Goal: Task Accomplishment & Management: Manage account settings

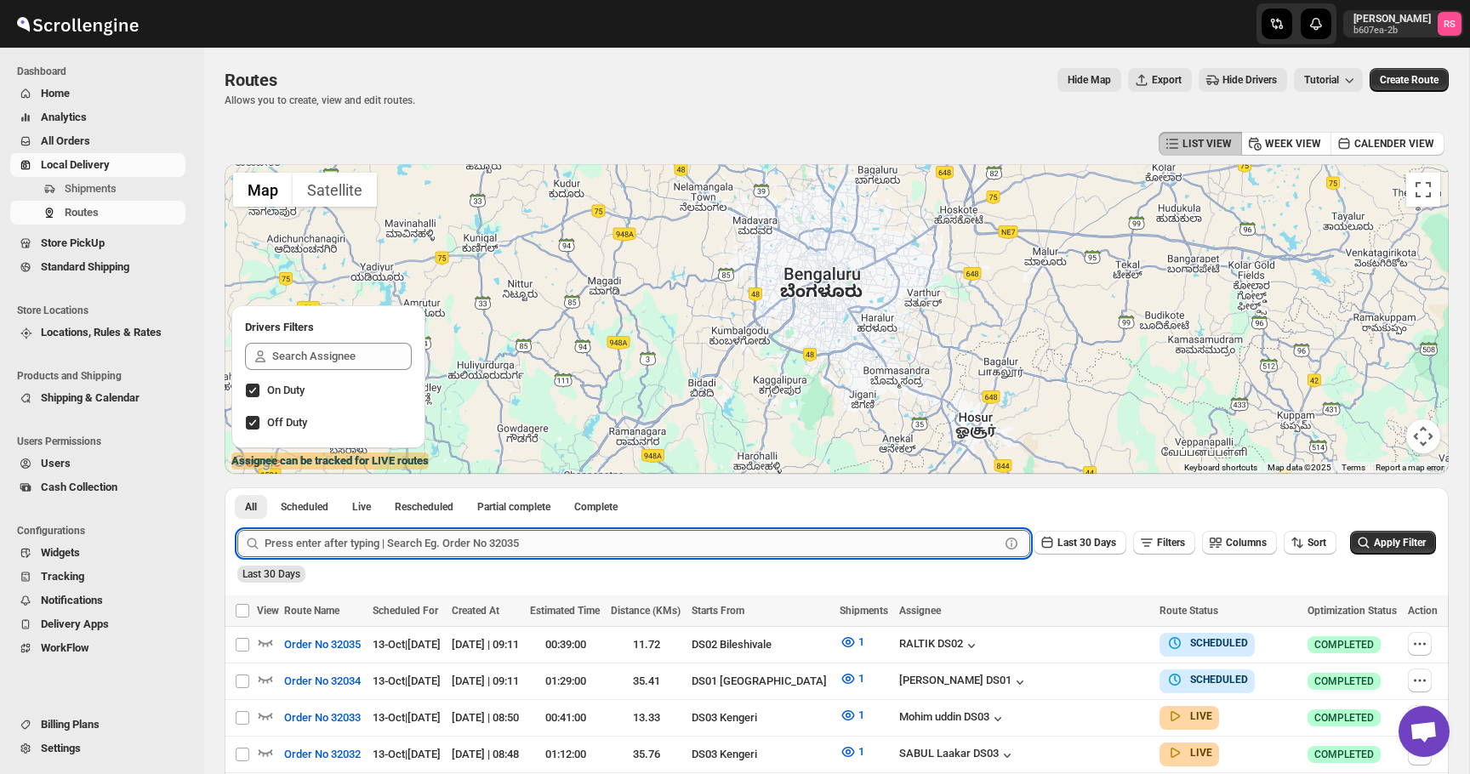
click at [465, 548] on input "text" at bounding box center [632, 543] width 735 height 27
type input "31920"
click at [237, 487] on button "Submit" at bounding box center [261, 496] width 48 height 18
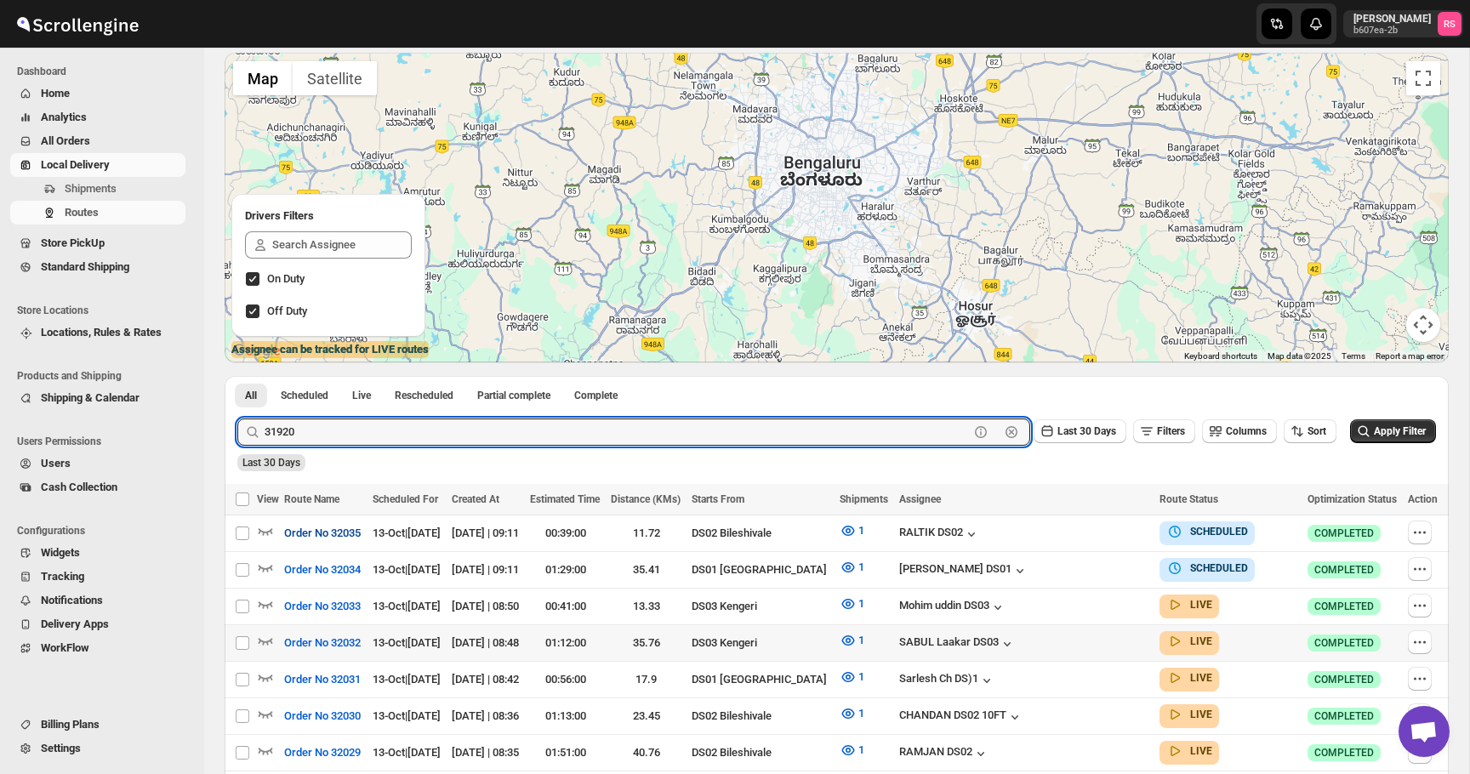
scroll to position [102, 0]
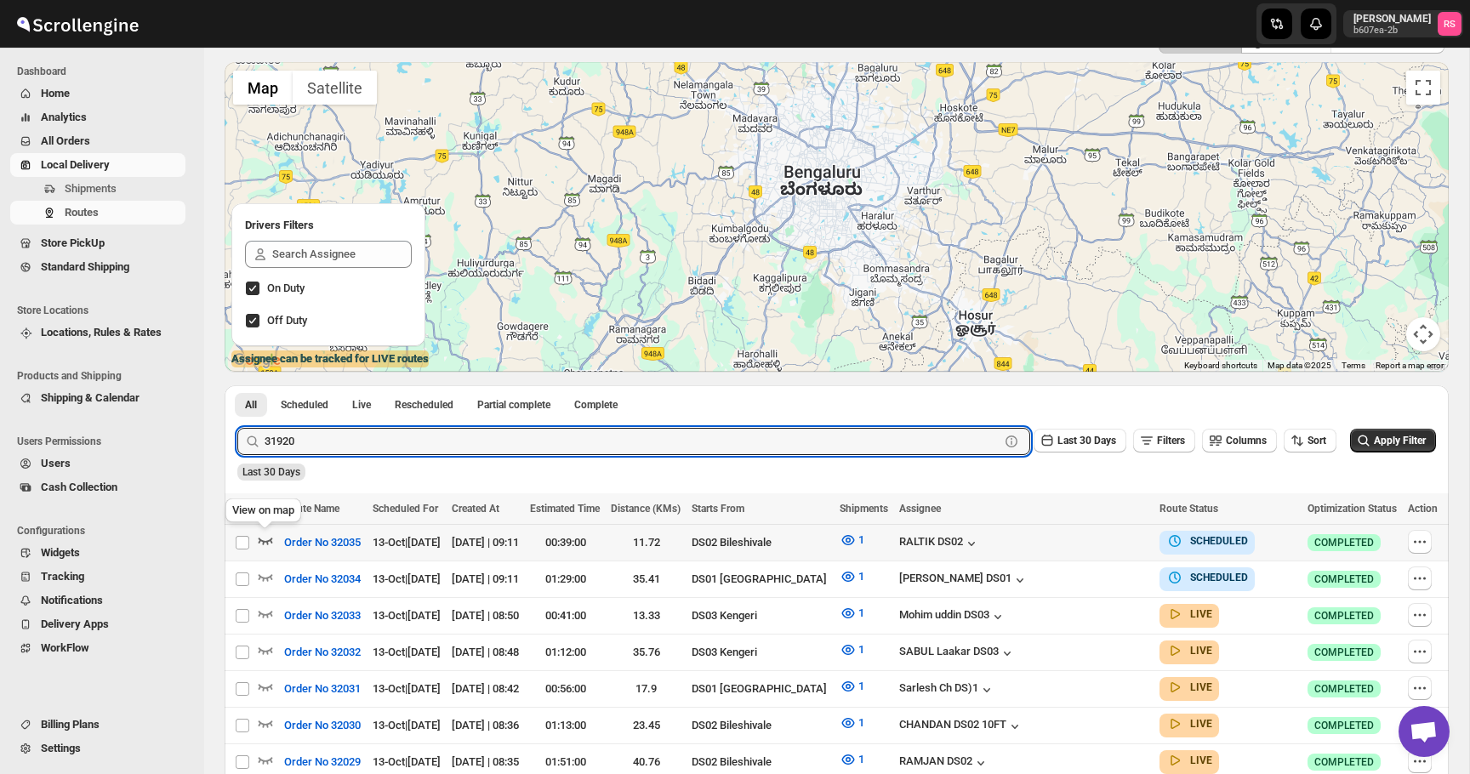
click at [264, 540] on icon "button" at bounding box center [265, 540] width 17 height 17
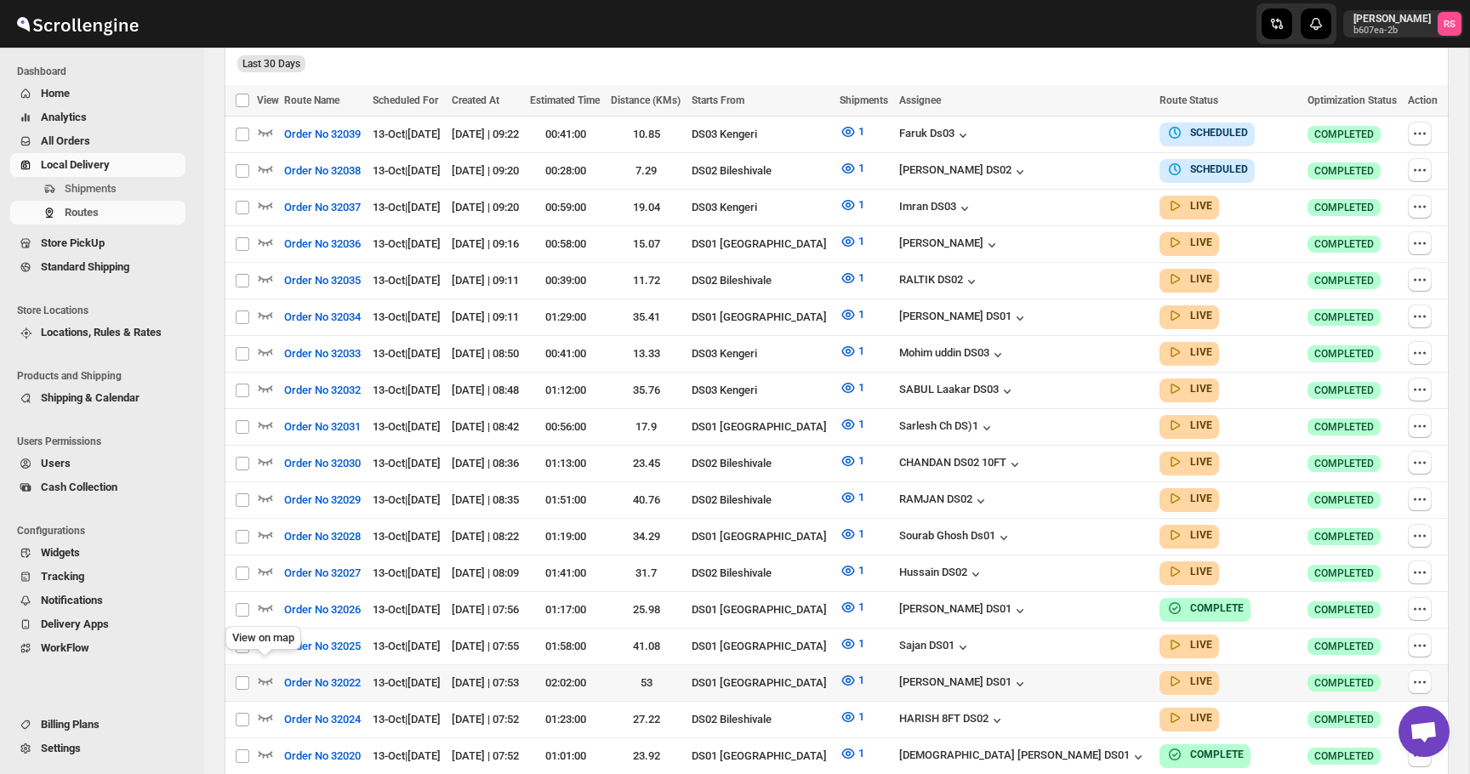
scroll to position [515, 0]
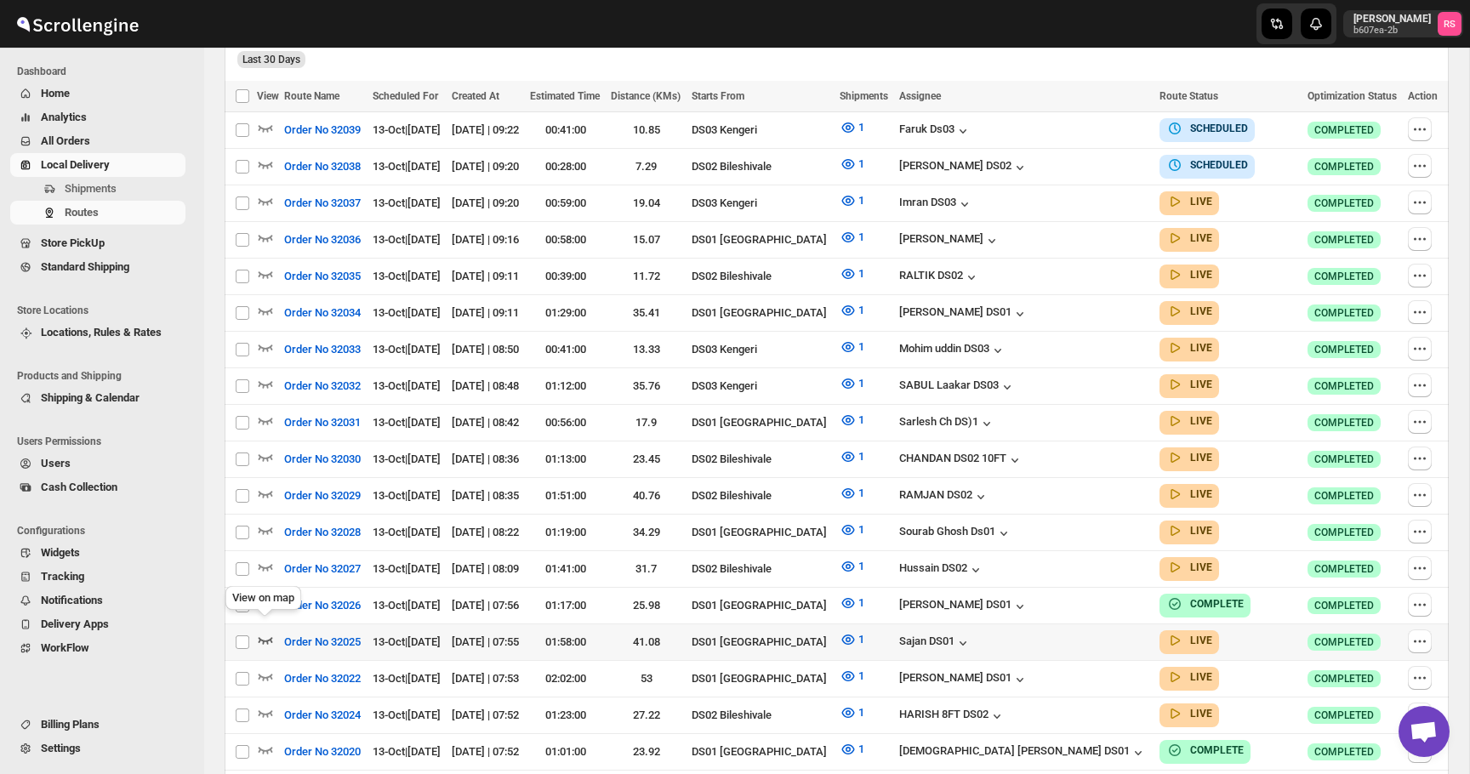
click at [263, 631] on icon "button" at bounding box center [265, 639] width 17 height 17
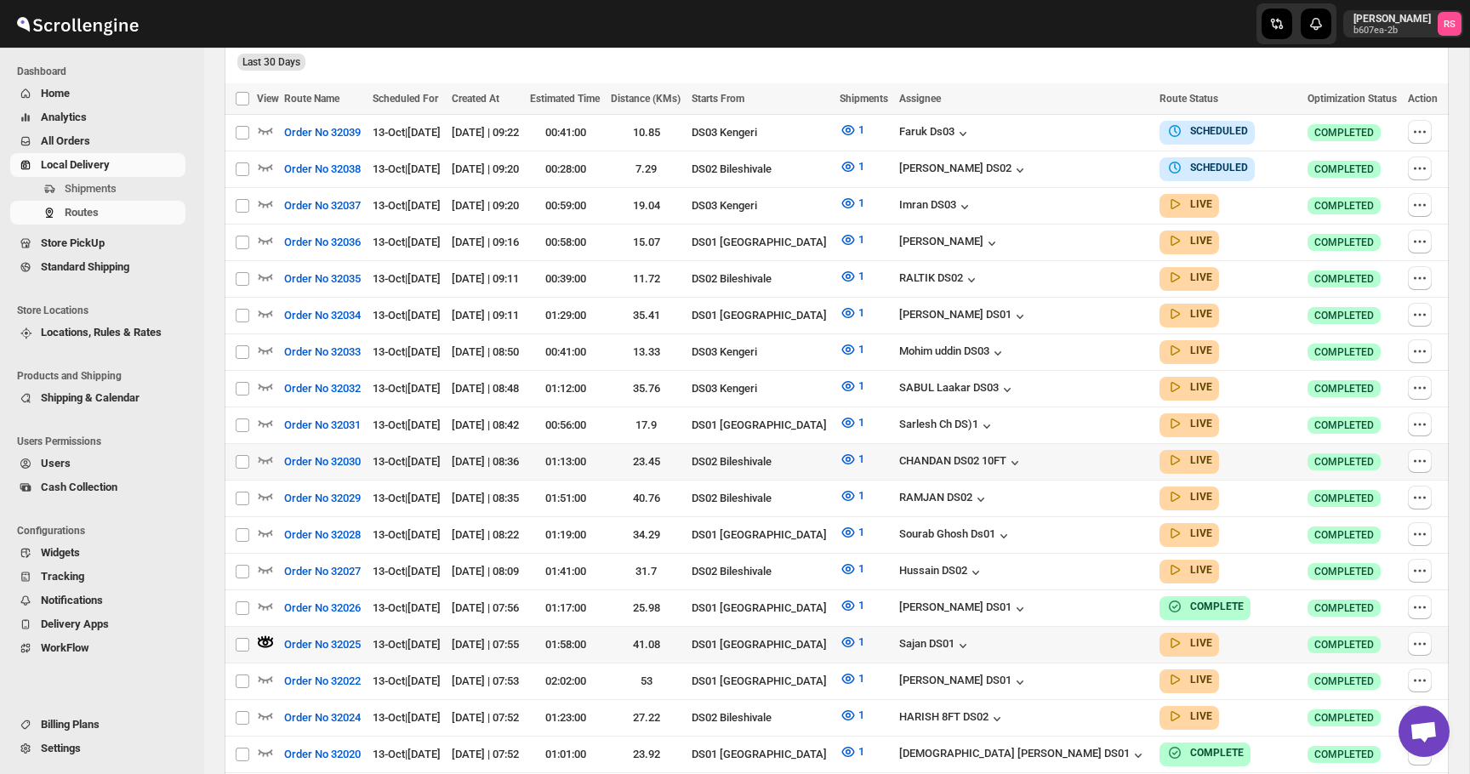
scroll to position [0, 0]
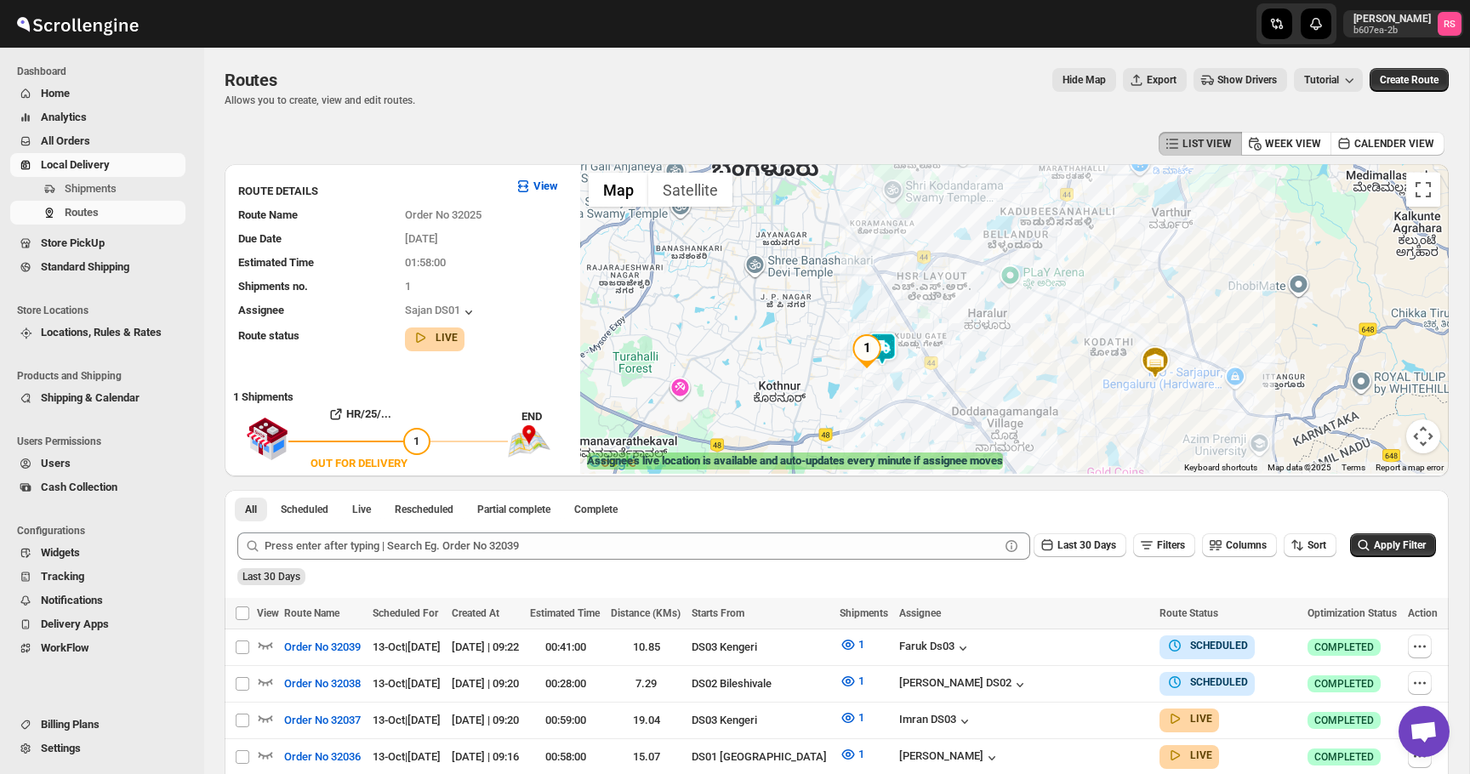
click at [888, 347] on img at bounding box center [882, 349] width 34 height 34
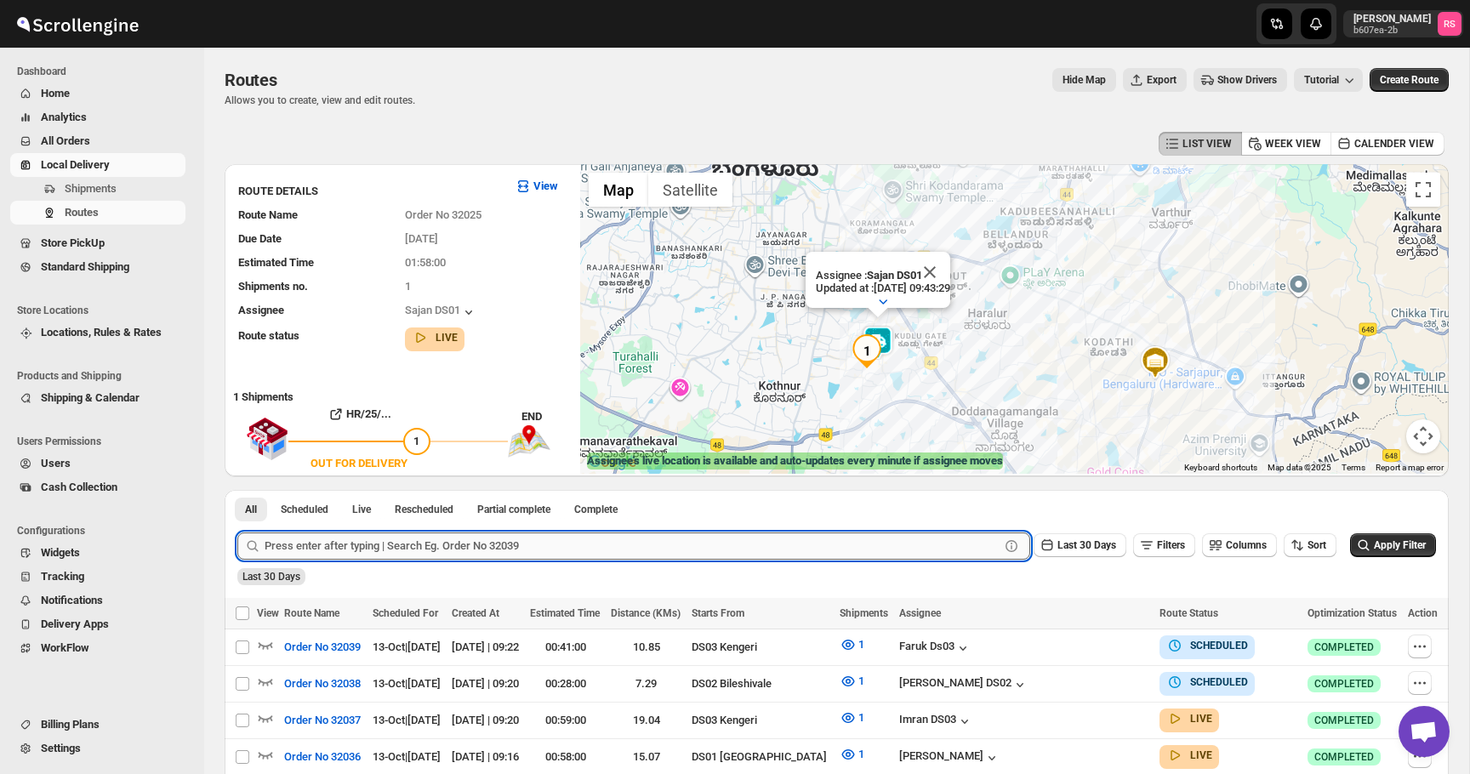
click at [381, 539] on input "text" at bounding box center [632, 545] width 735 height 27
click at [237, 490] on button "Submit" at bounding box center [261, 499] width 48 height 18
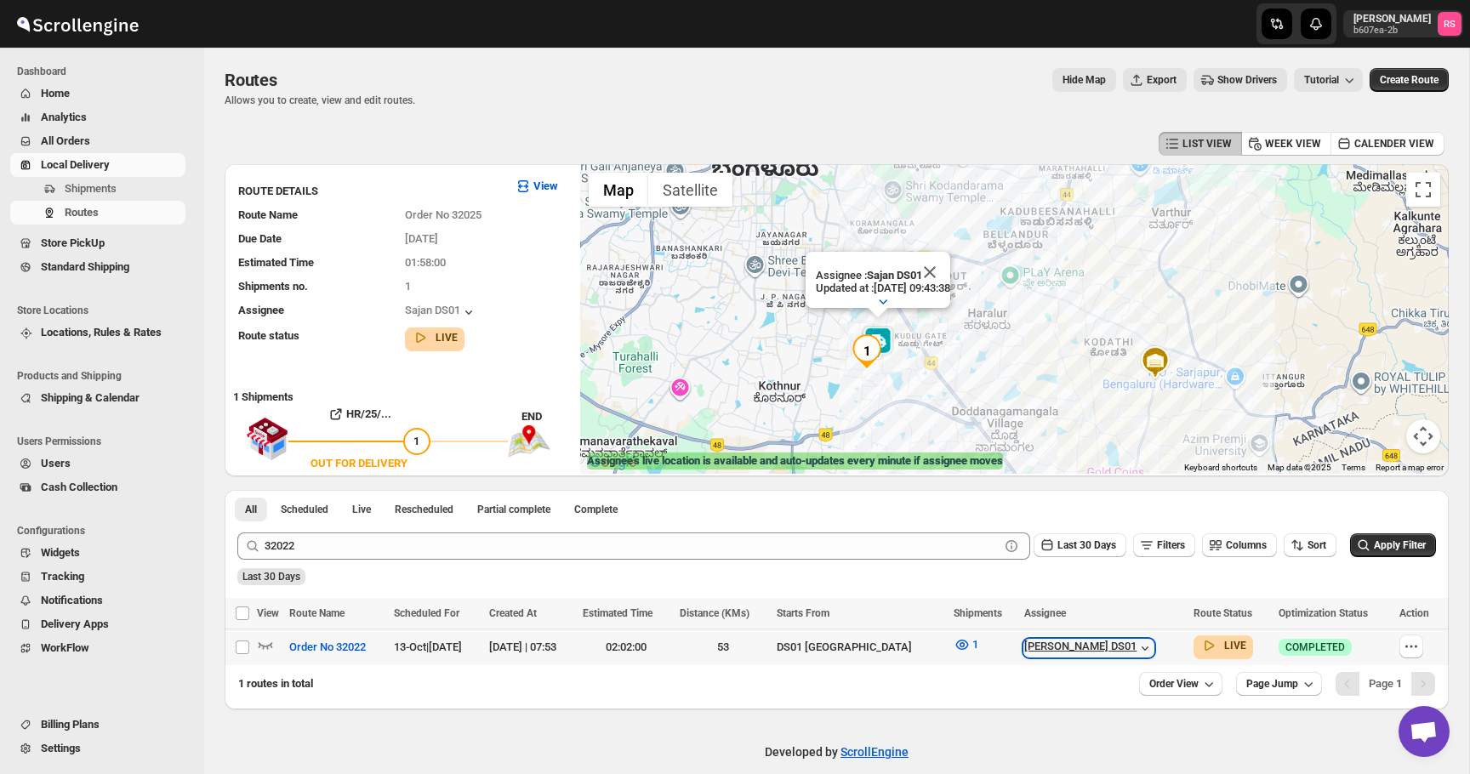
click at [1085, 643] on div "[PERSON_NAME] DS01" at bounding box center [1088, 648] width 129 height 17
click at [267, 641] on icon "button" at bounding box center [265, 644] width 17 height 17
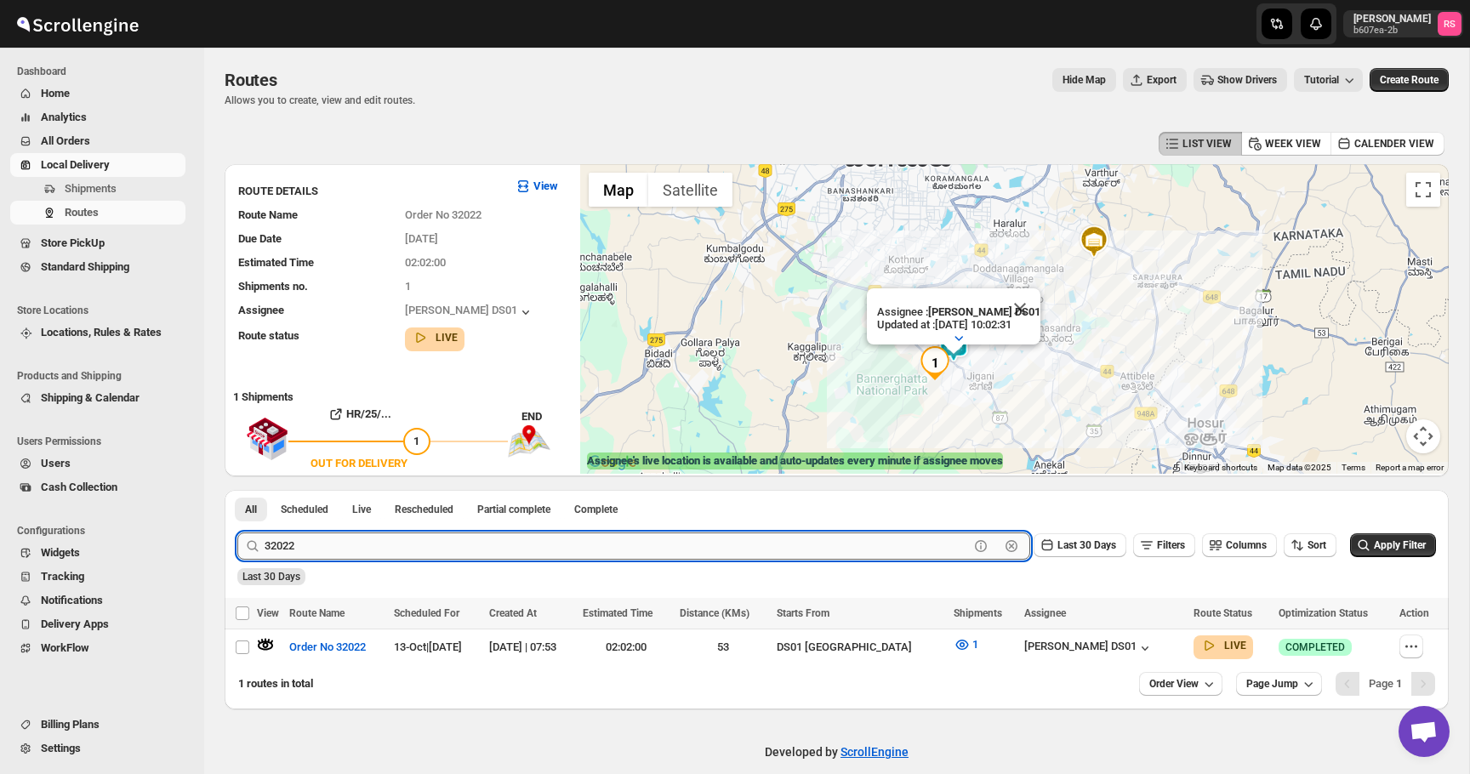
click at [360, 544] on input "32022" at bounding box center [617, 545] width 704 height 27
type input "32028"
click at [237, 490] on button "Submit" at bounding box center [261, 499] width 48 height 18
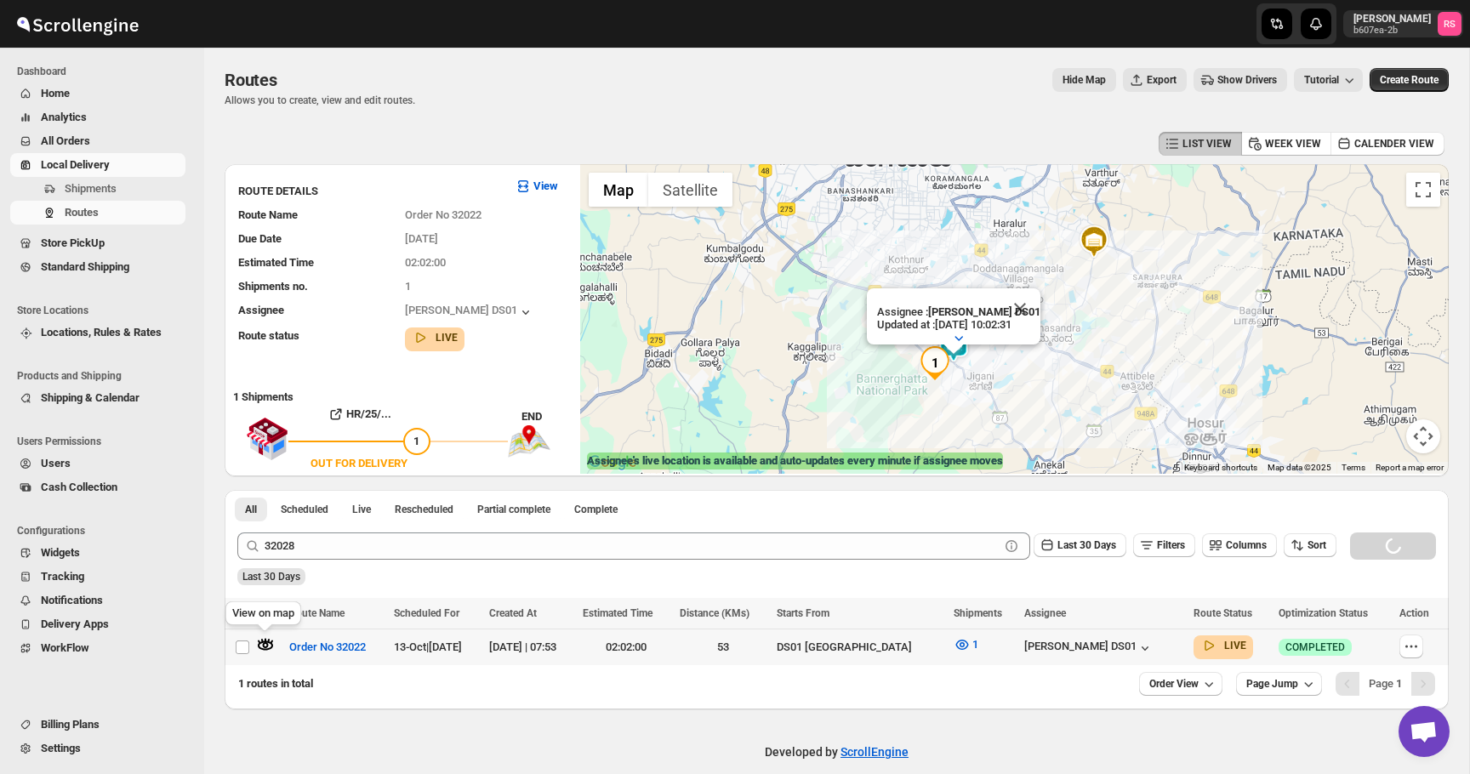
click at [263, 641] on icon "button" at bounding box center [262, 641] width 3 height 4
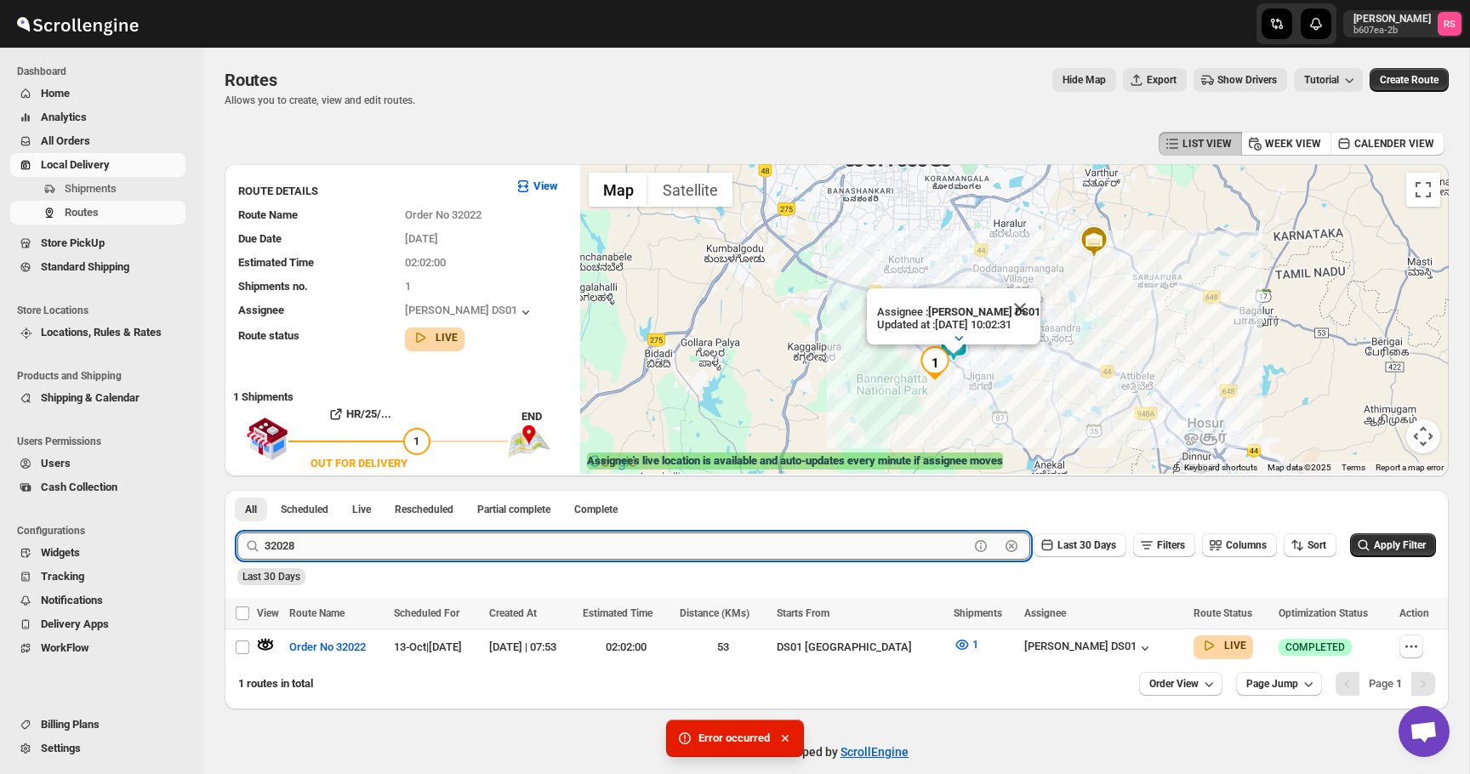
click at [359, 550] on input "32028" at bounding box center [617, 545] width 704 height 27
click at [393, 543] on input "32028" at bounding box center [617, 545] width 704 height 27
click at [237, 490] on button "Submit" at bounding box center [261, 499] width 48 height 18
click at [1028, 305] on button "Close" at bounding box center [1019, 308] width 41 height 41
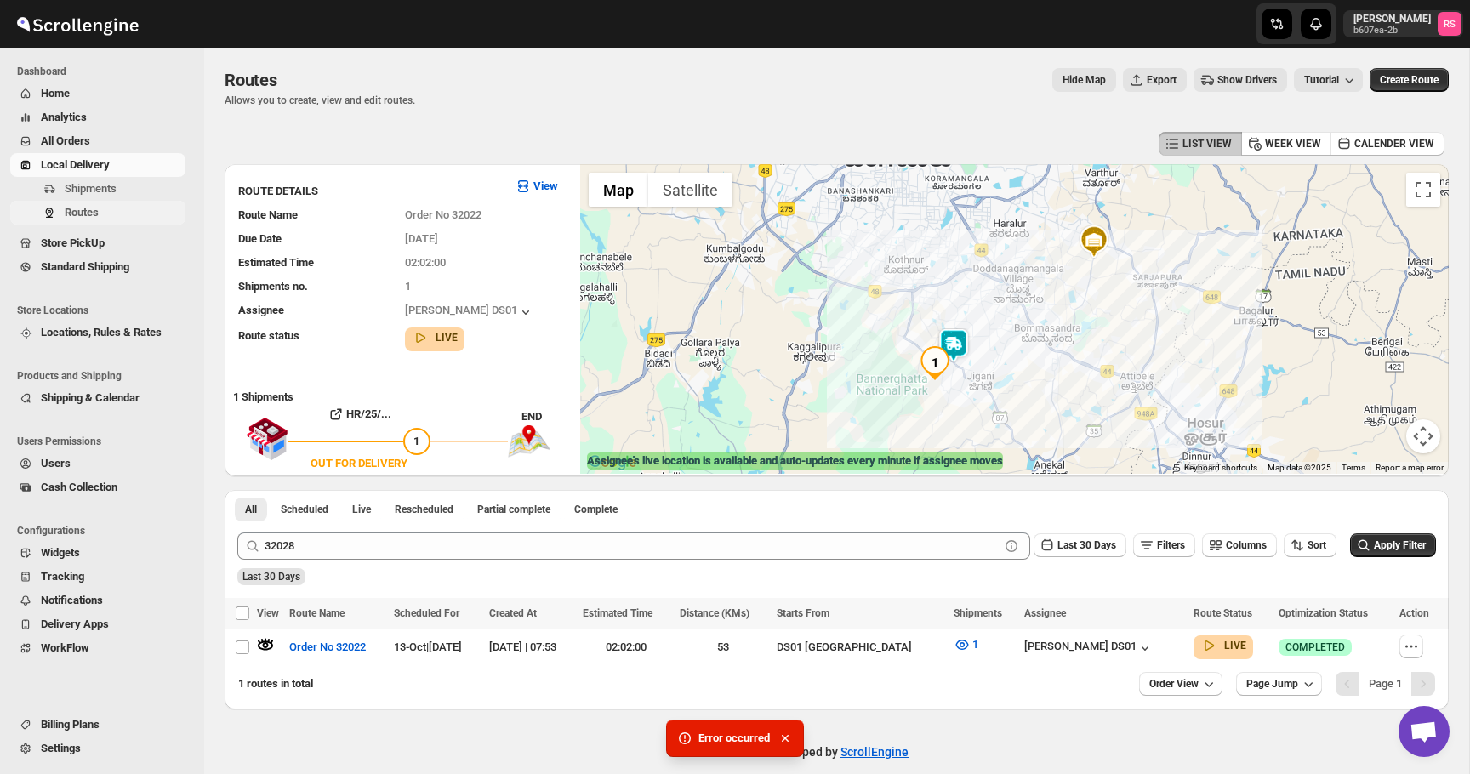
click at [99, 208] on span "Routes" at bounding box center [82, 212] width 34 height 13
click at [95, 94] on span "Home" at bounding box center [111, 93] width 141 height 17
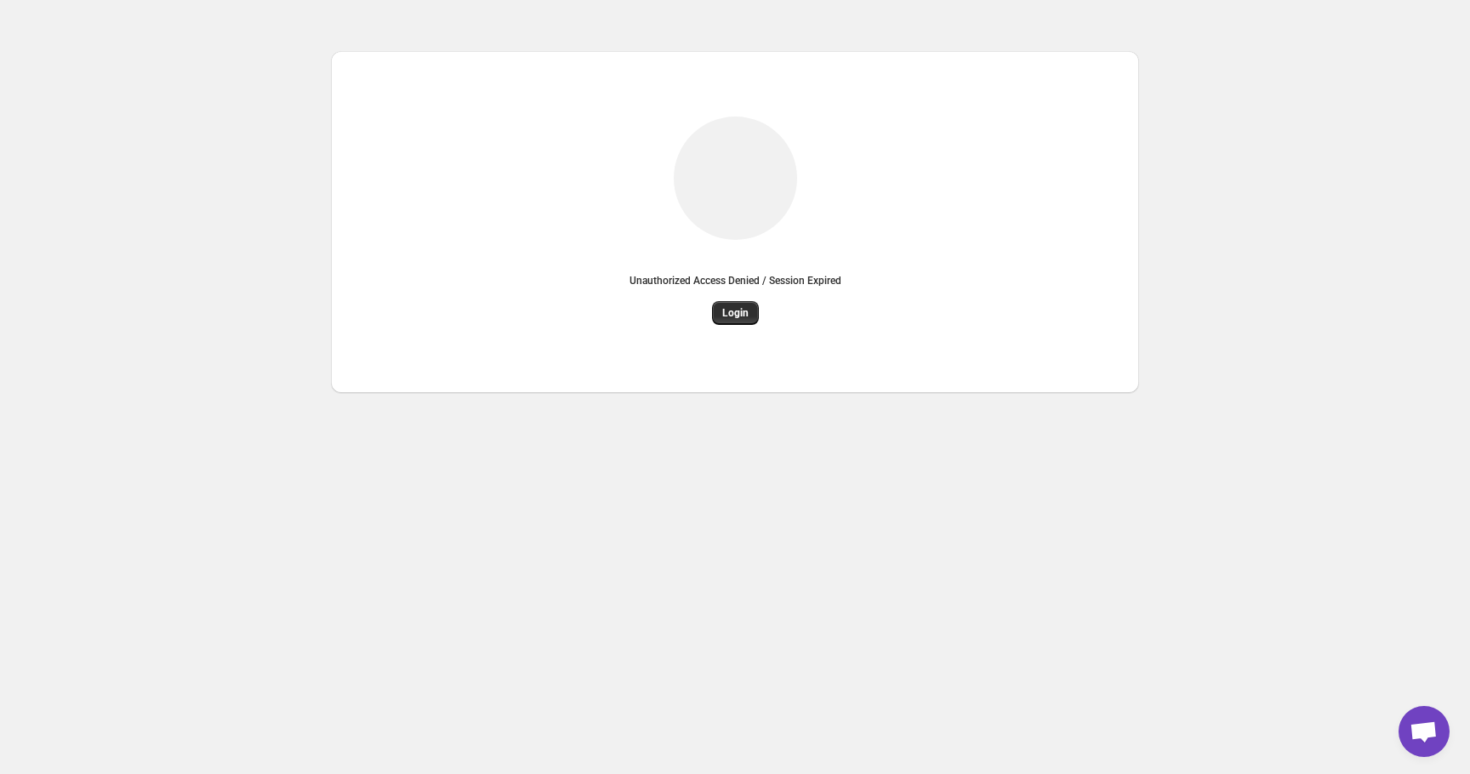
click at [760, 302] on div "Unauthorized Access Denied / Session Expired Login" at bounding box center [735, 299] width 212 height 51
click at [735, 314] on span "Login" at bounding box center [735, 313] width 26 height 14
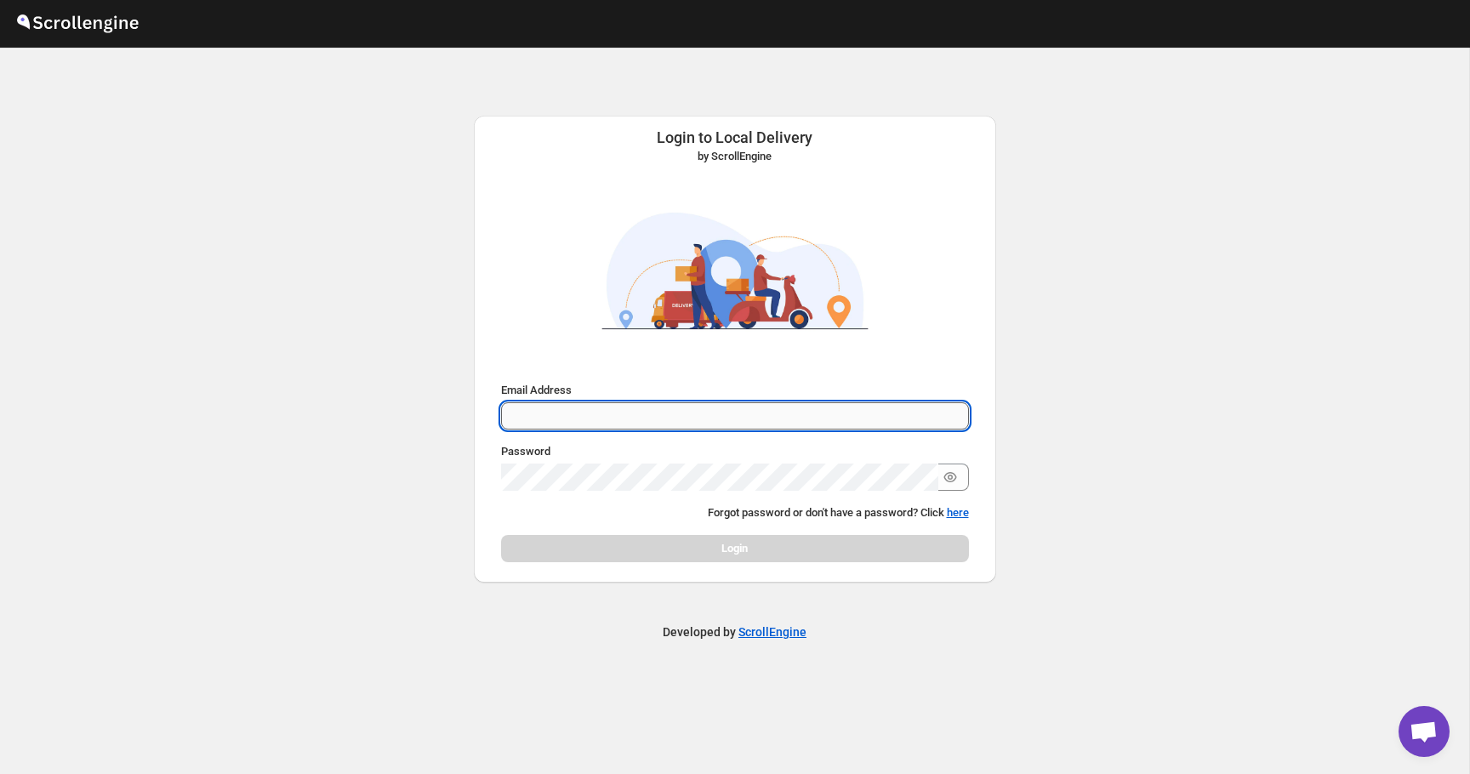
click at [742, 402] on input "Email Address" at bounding box center [735, 415] width 468 height 27
type input "romil.seth@home-run.co"
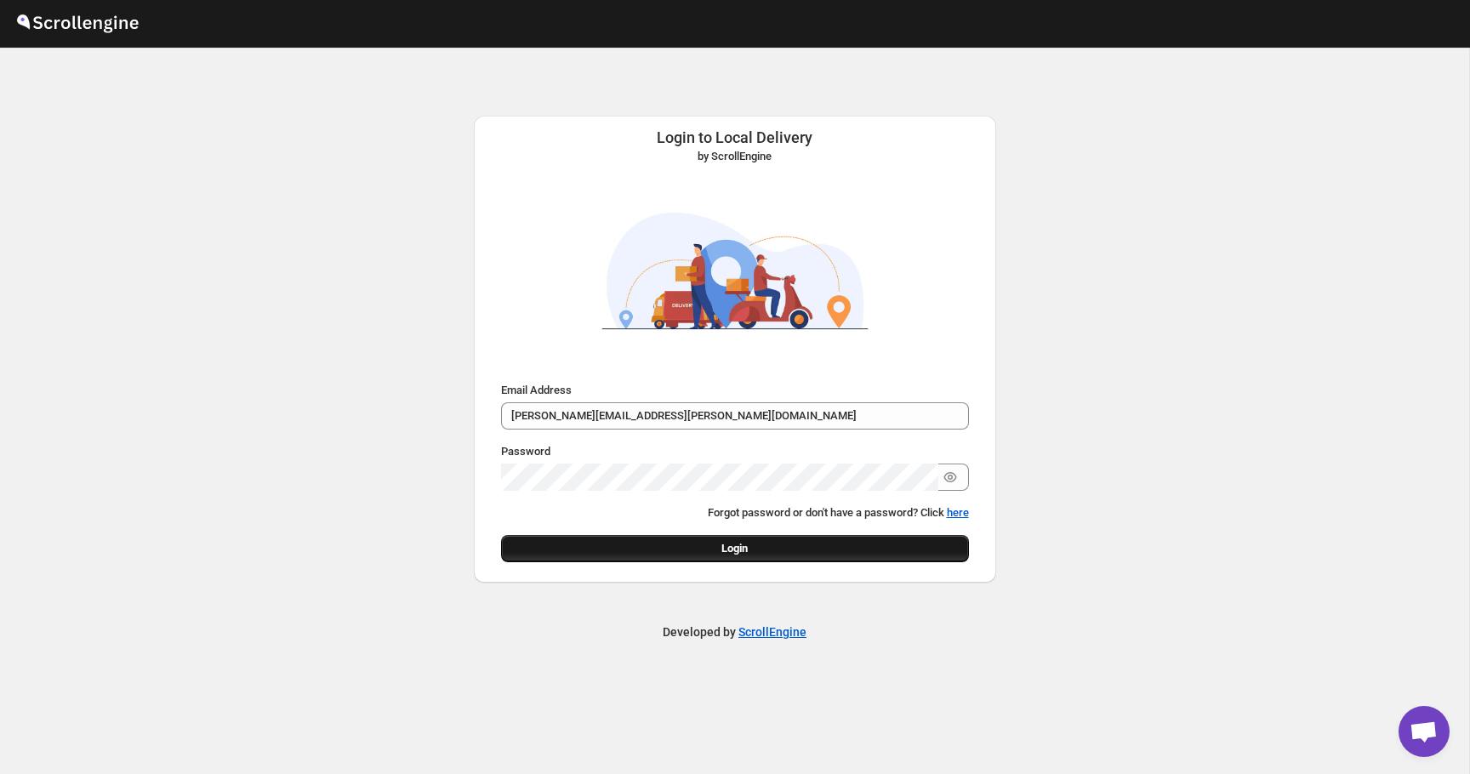
click at [768, 535] on button "Login" at bounding box center [735, 548] width 468 height 27
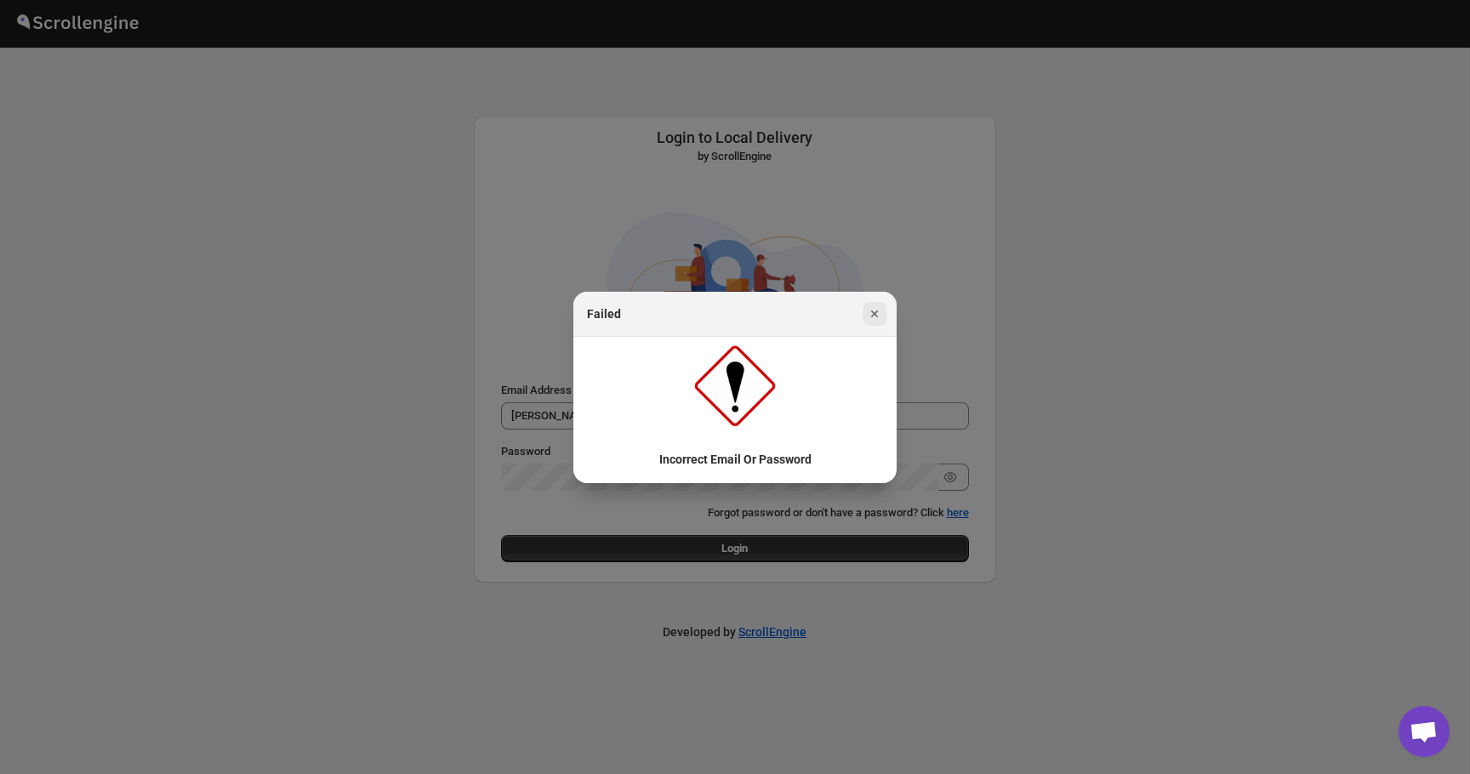
click at [876, 322] on icon "Close" at bounding box center [874, 313] width 17 height 17
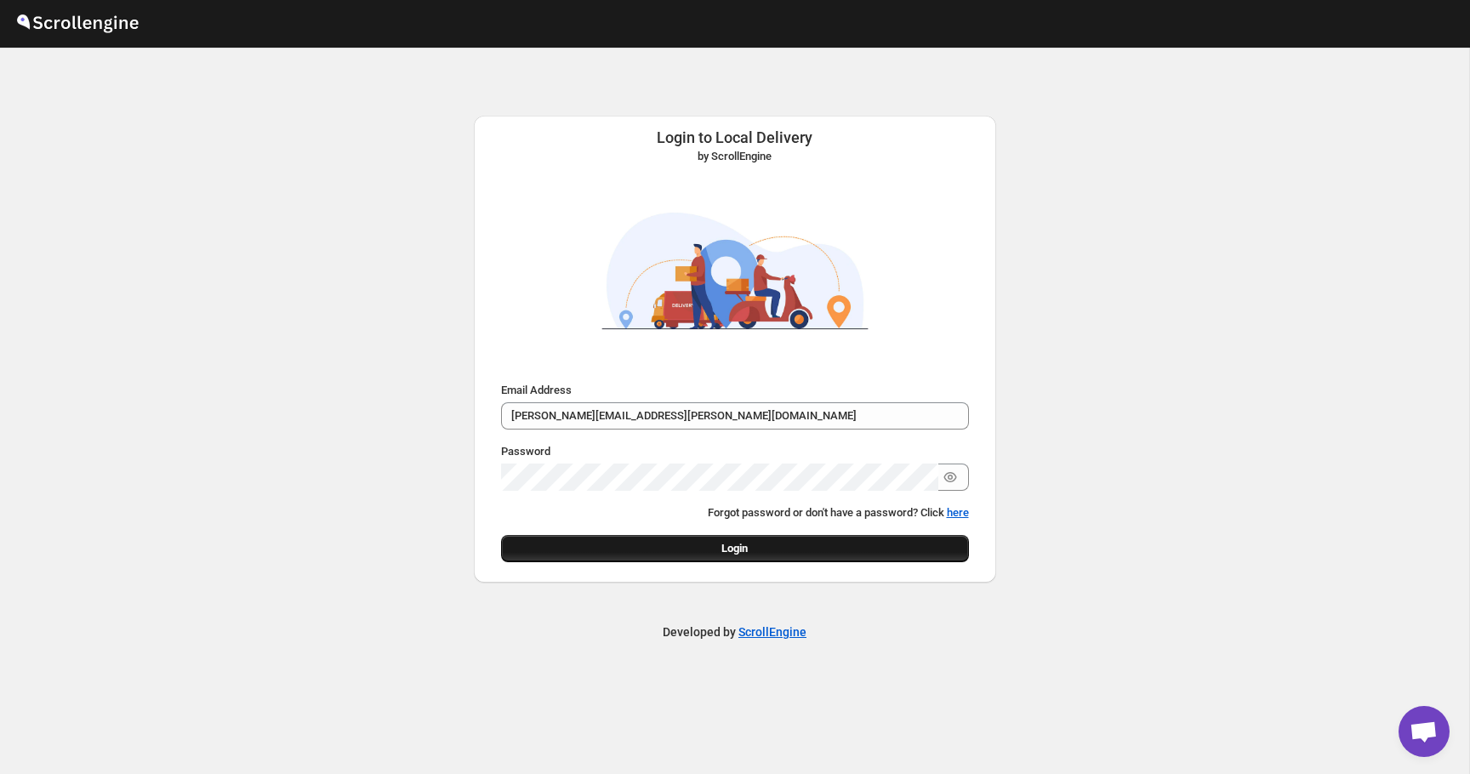
click at [707, 535] on button "Login" at bounding box center [735, 548] width 468 height 27
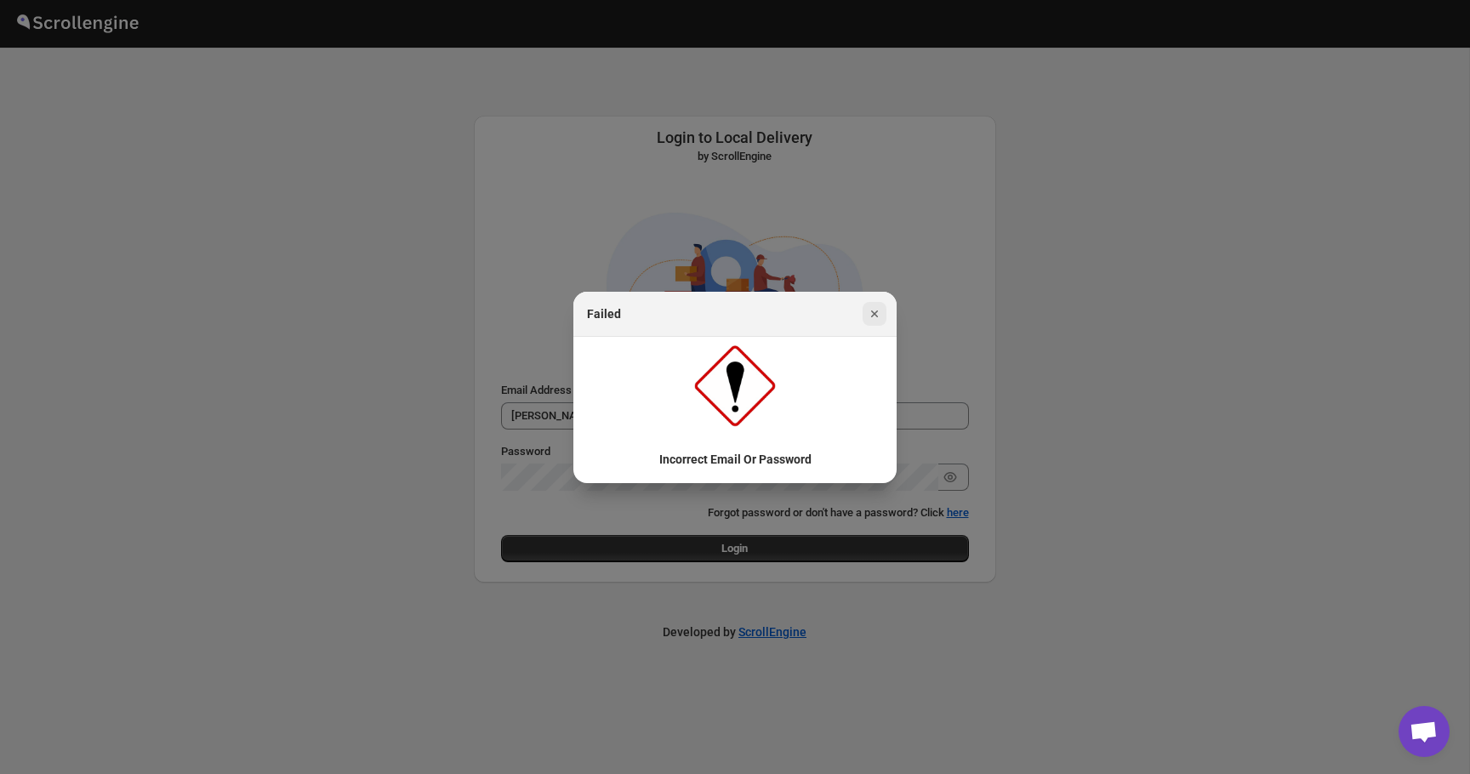
click at [877, 322] on icon "Close" at bounding box center [874, 313] width 17 height 17
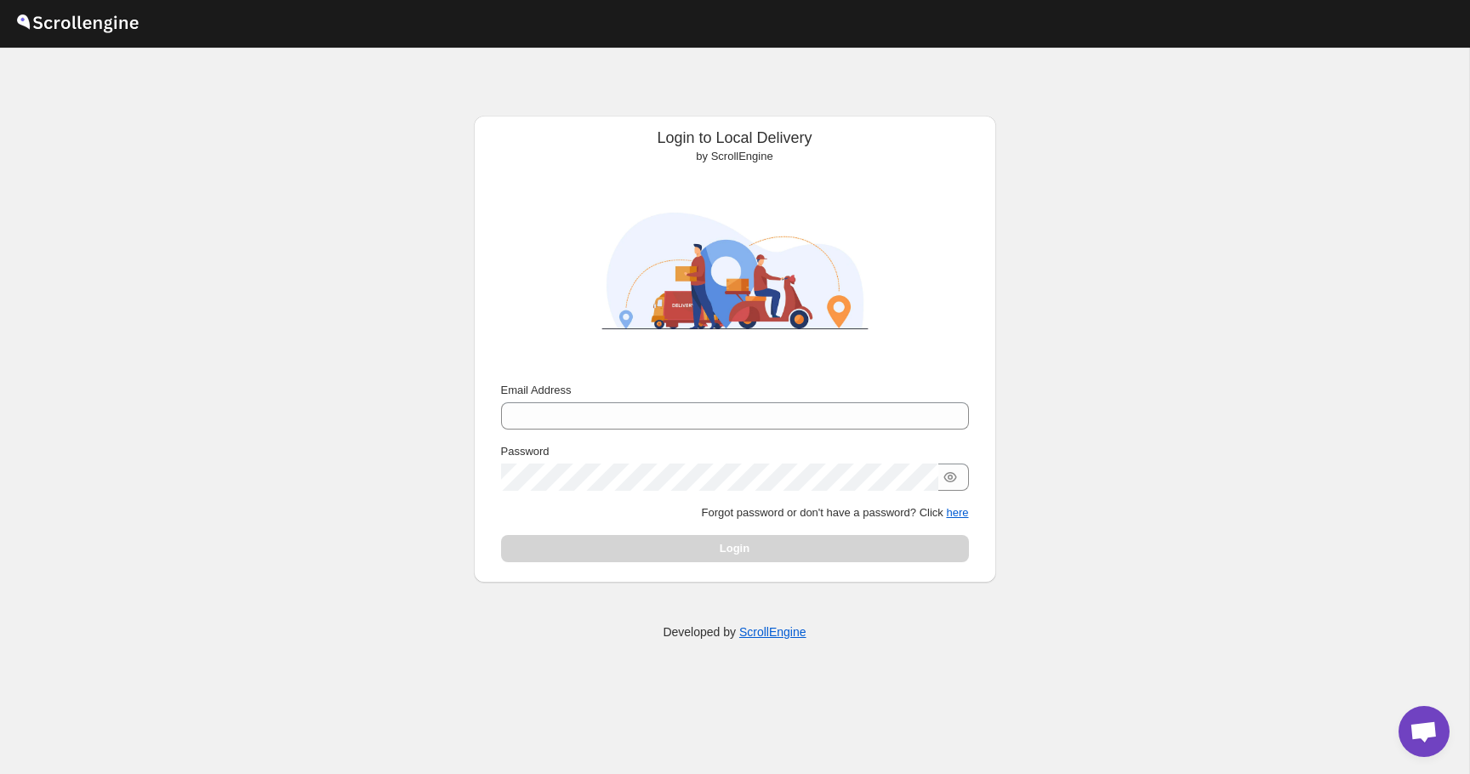
click at [695, 430] on div "Email Address Password Forgot password or don't have a password? Click here Log…" at bounding box center [735, 472] width 468 height 180
click at [695, 418] on input "Email Address" at bounding box center [735, 415] width 468 height 27
type input "[PERSON_NAME][EMAIL_ADDRESS][PERSON_NAME][DOMAIN_NAME]"
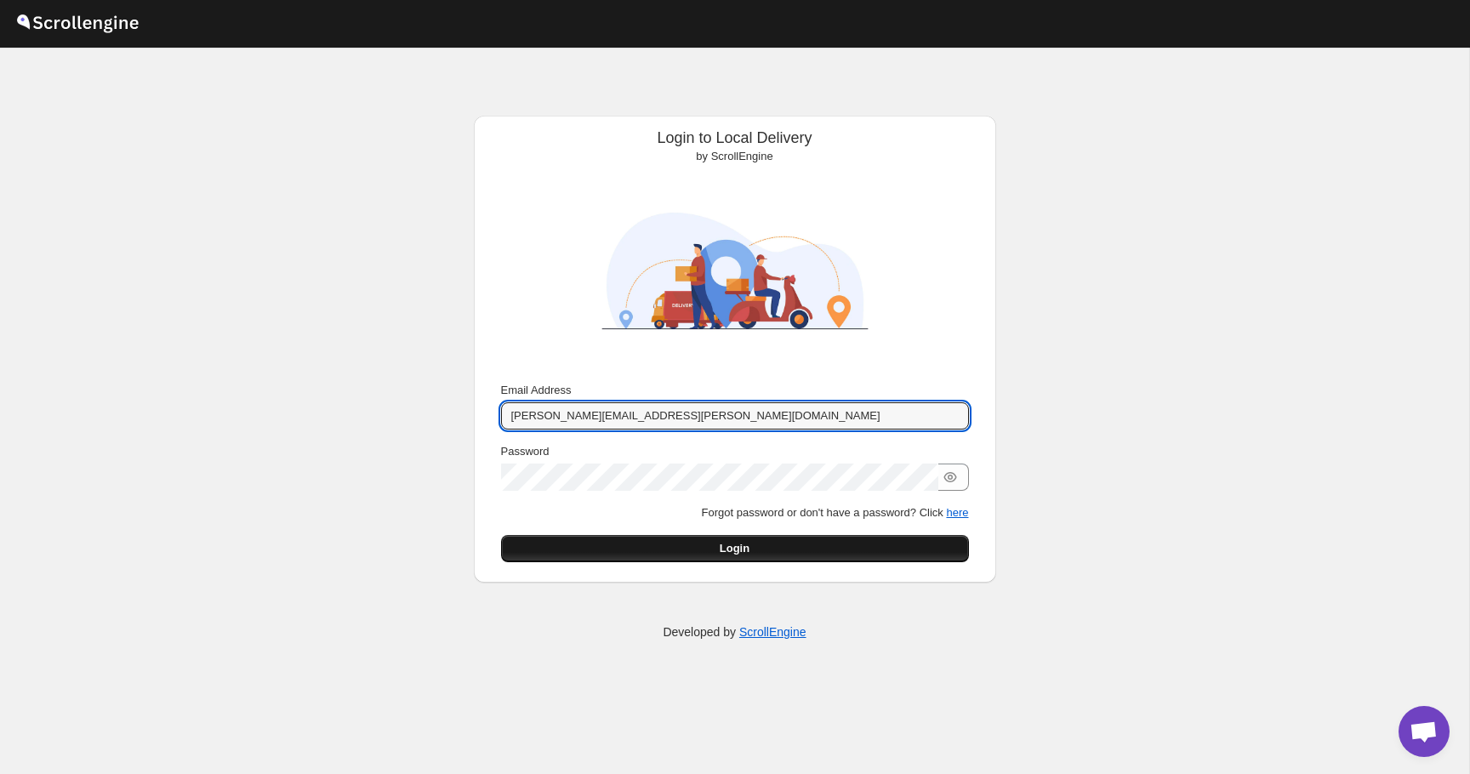
click at [715, 544] on button "Login" at bounding box center [735, 548] width 468 height 27
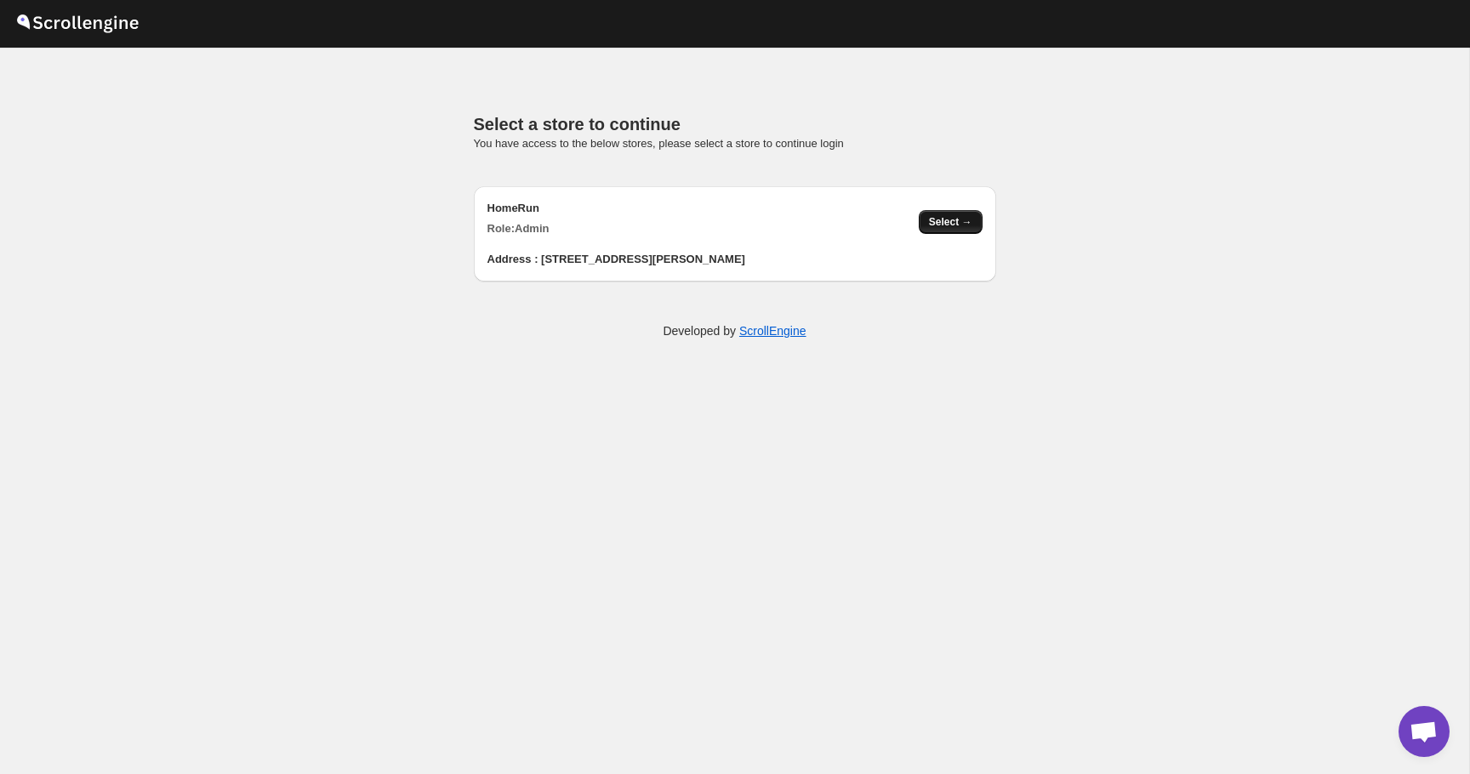
click at [947, 217] on span "Select →" at bounding box center [950, 222] width 43 height 14
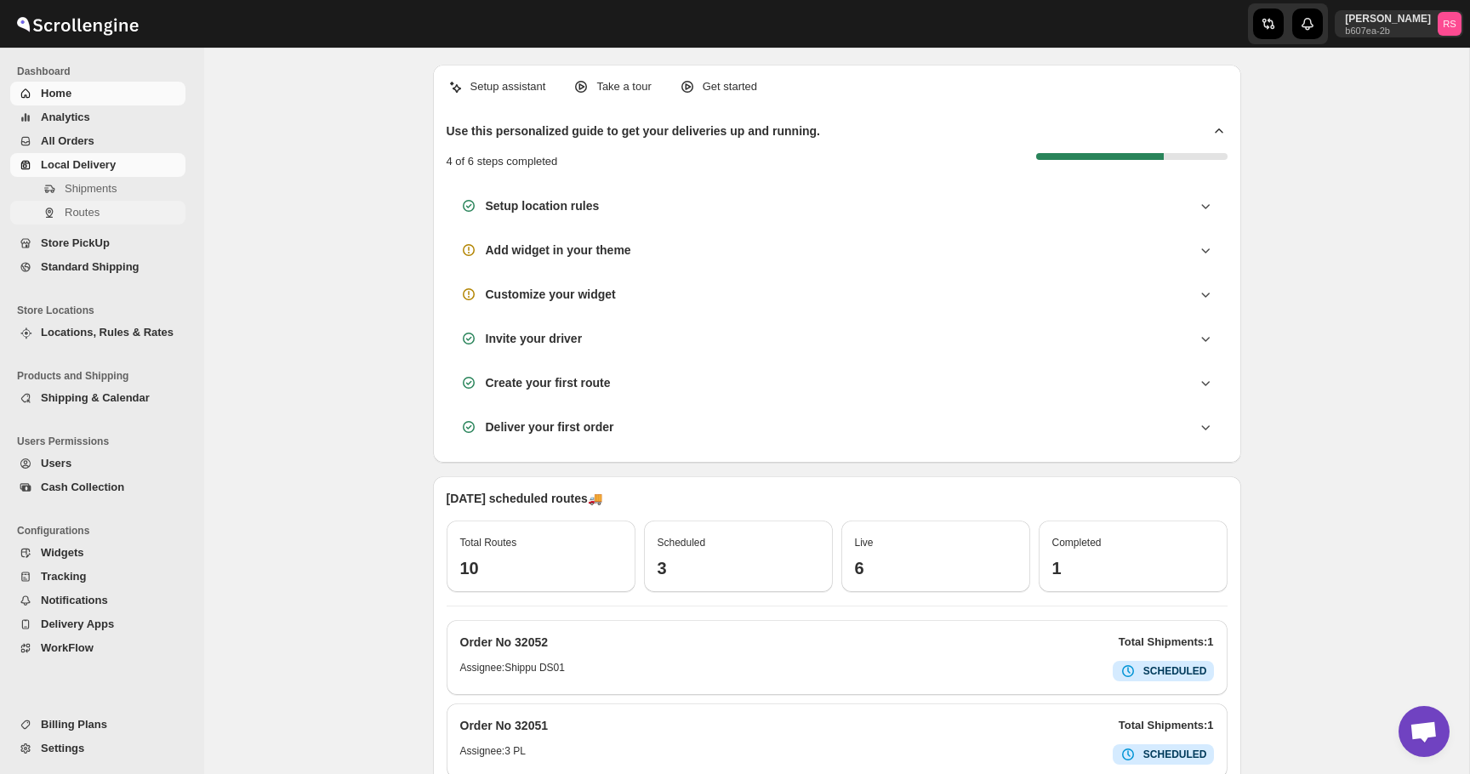
click at [90, 219] on span "Routes" at bounding box center [82, 212] width 35 height 13
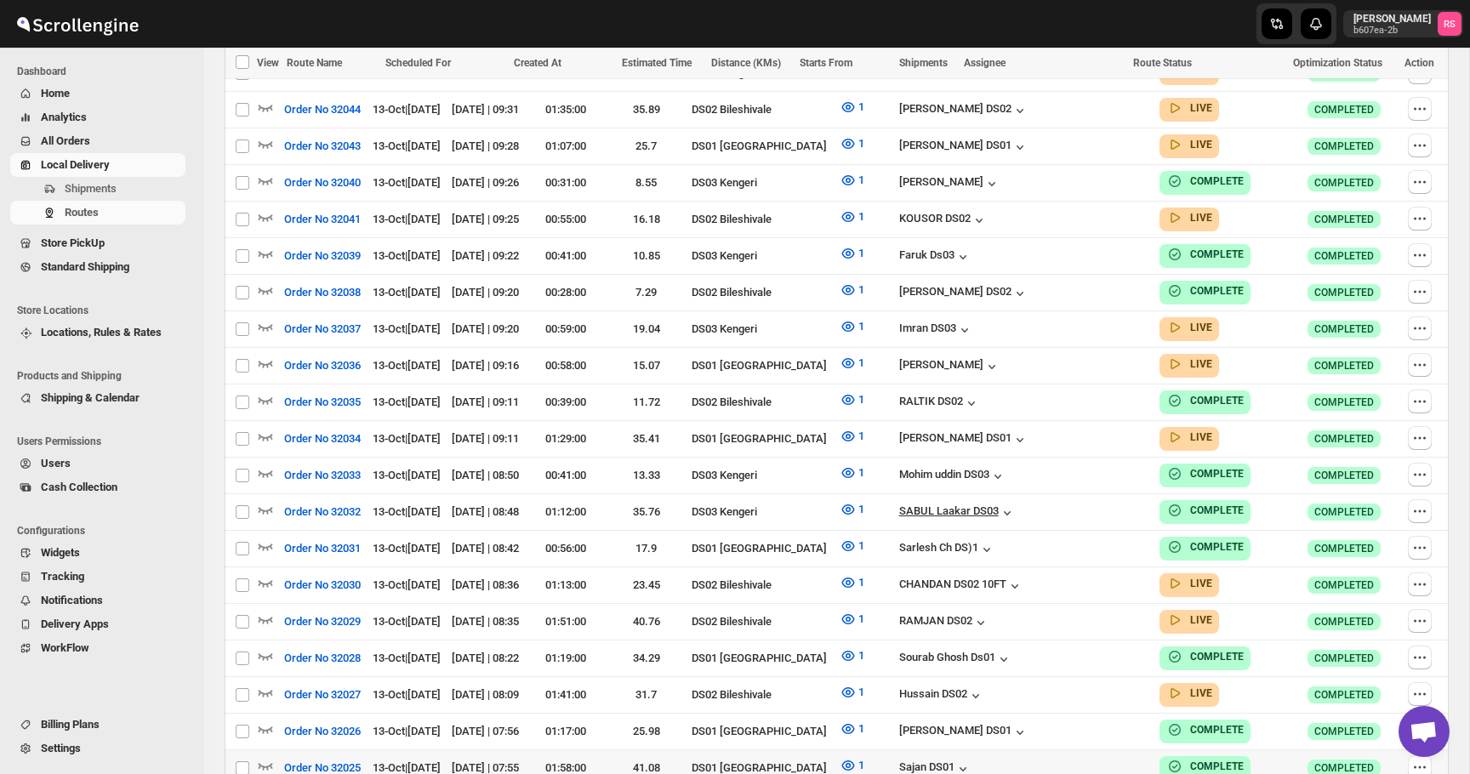
scroll to position [877, 0]
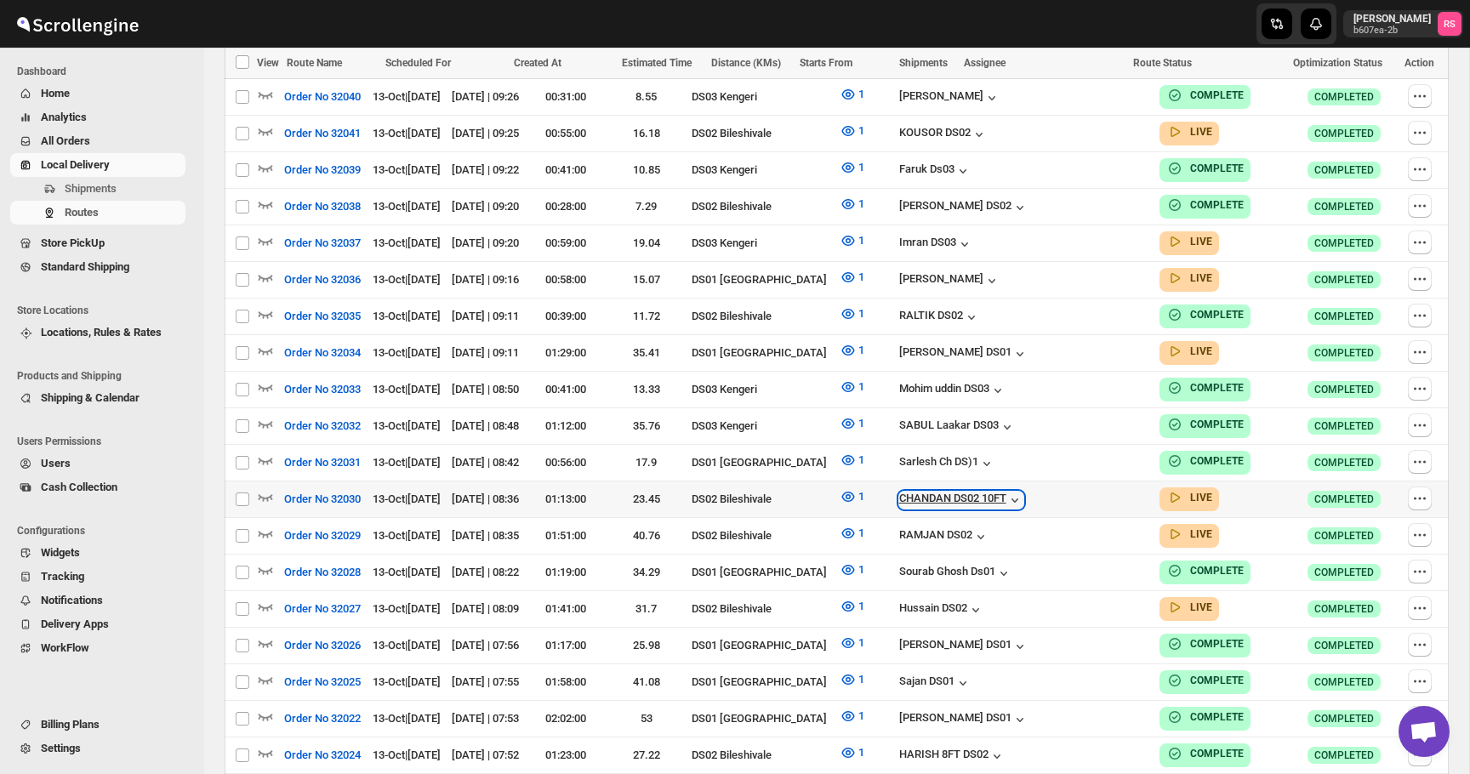
click at [1023, 492] on div "CHANDAN DS02 10FT" at bounding box center [961, 500] width 124 height 17
click at [269, 488] on icon "button" at bounding box center [265, 496] width 17 height 17
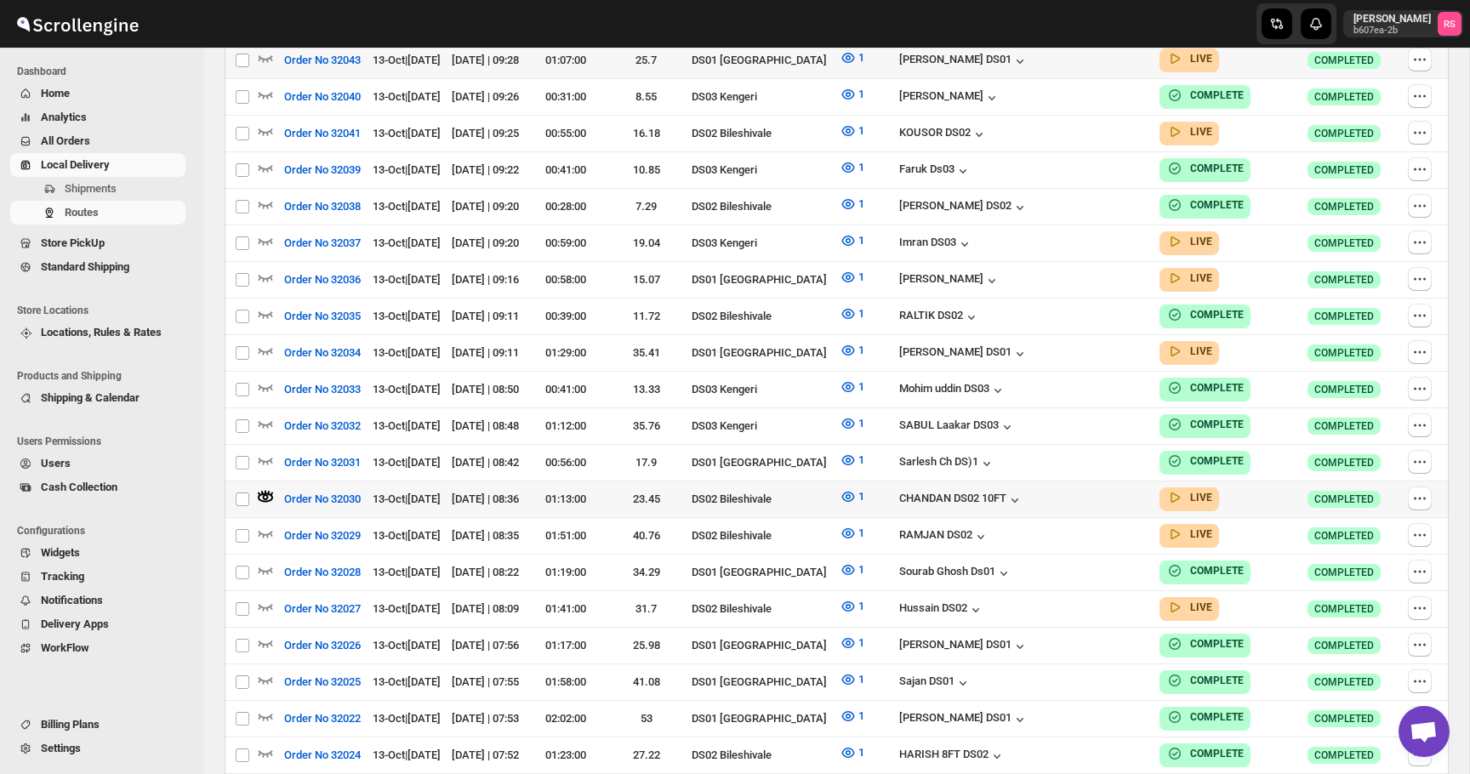
scroll to position [0, 0]
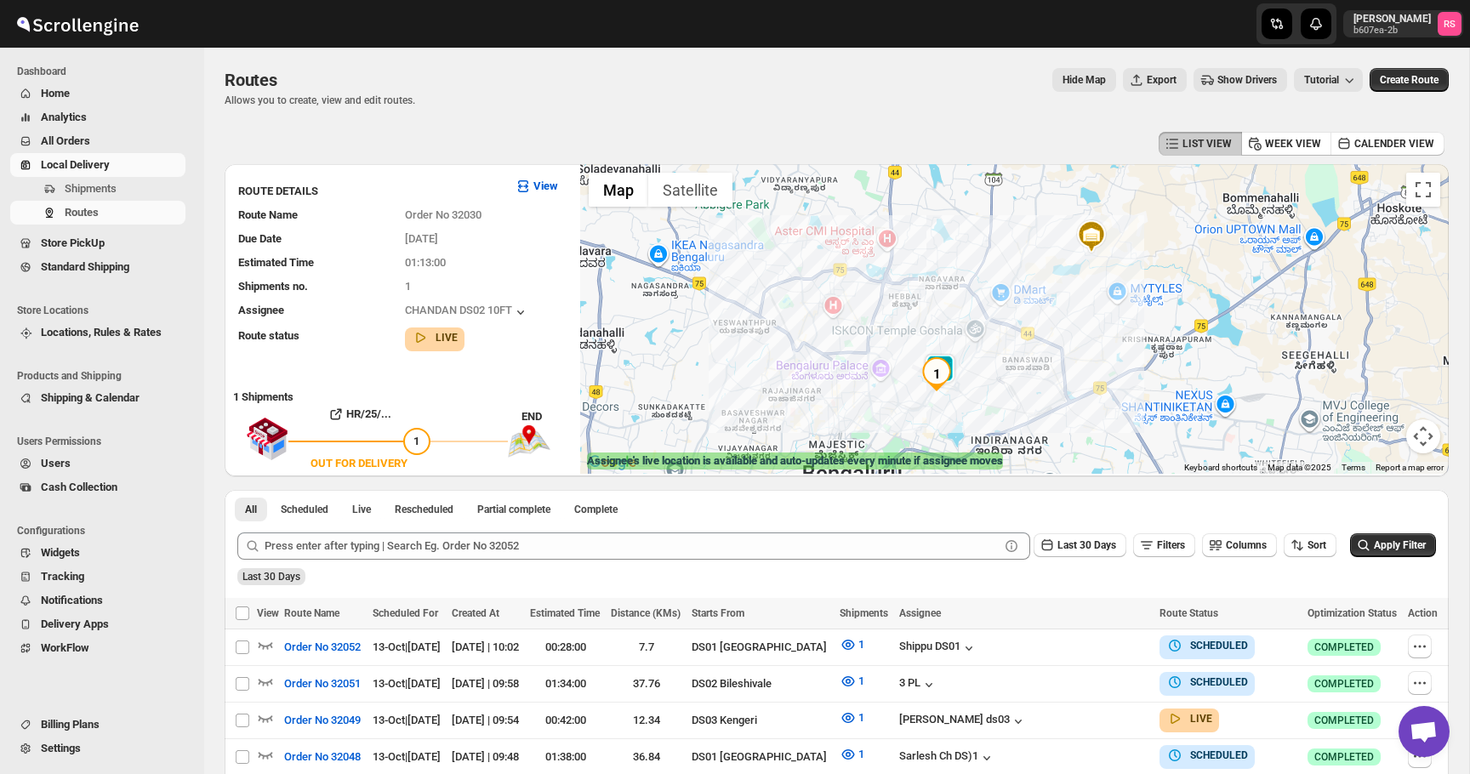
click at [948, 358] on img "1" at bounding box center [937, 374] width 34 height 34
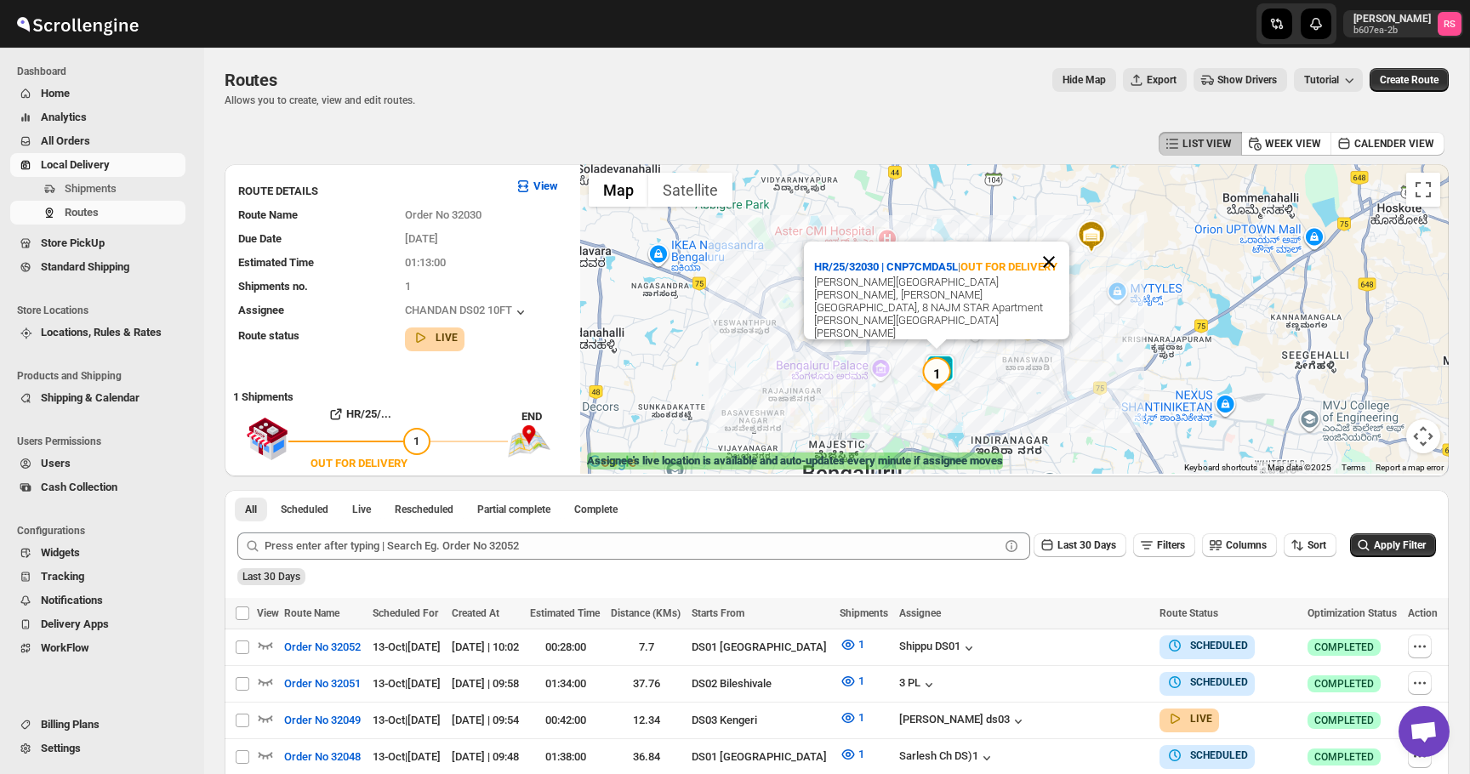
click at [1049, 280] on button "Close" at bounding box center [1048, 262] width 41 height 41
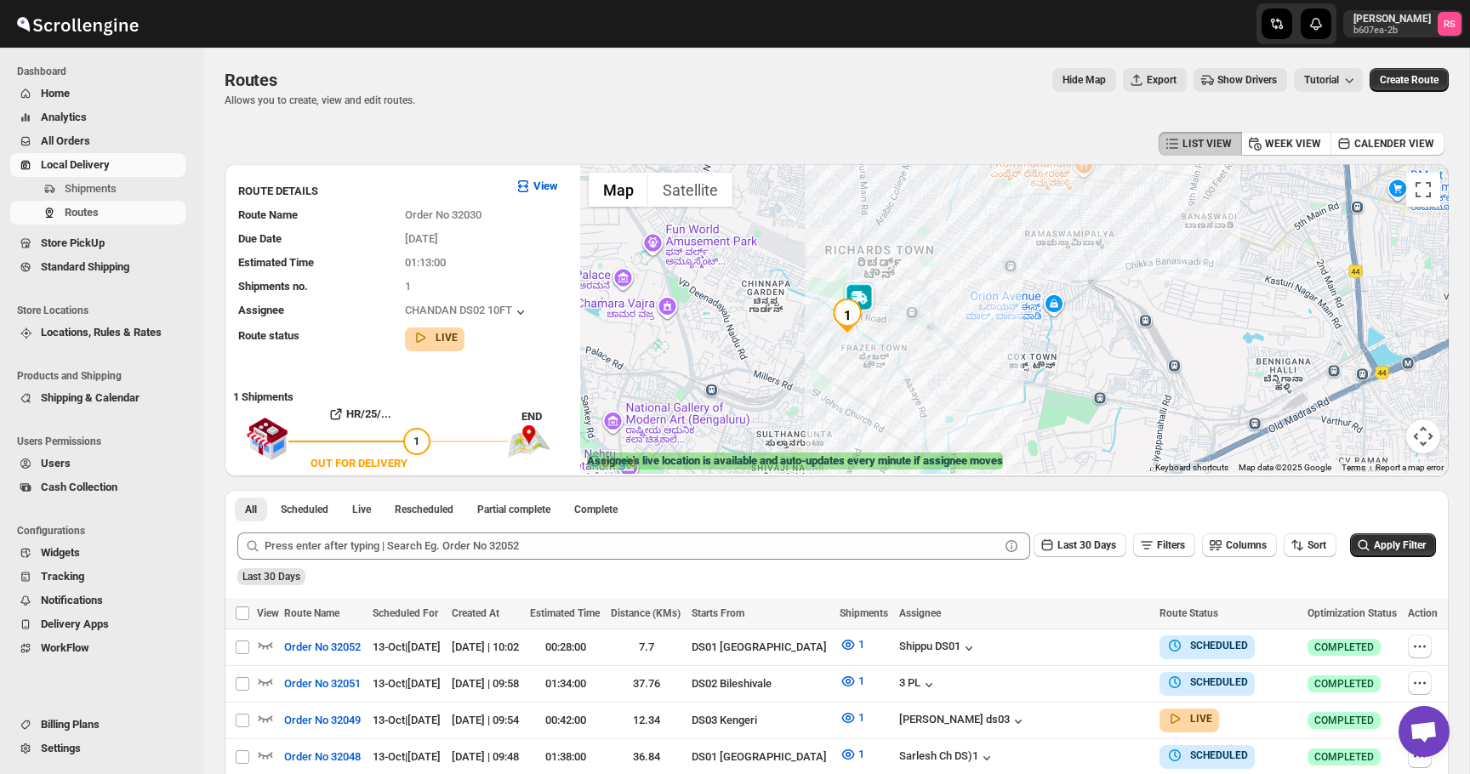
drag, startPoint x: 967, startPoint y: 356, endPoint x: 968, endPoint y: 185, distance: 171.0
click at [968, 185] on div at bounding box center [1014, 319] width 868 height 310
click at [866, 296] on img at bounding box center [860, 300] width 34 height 34
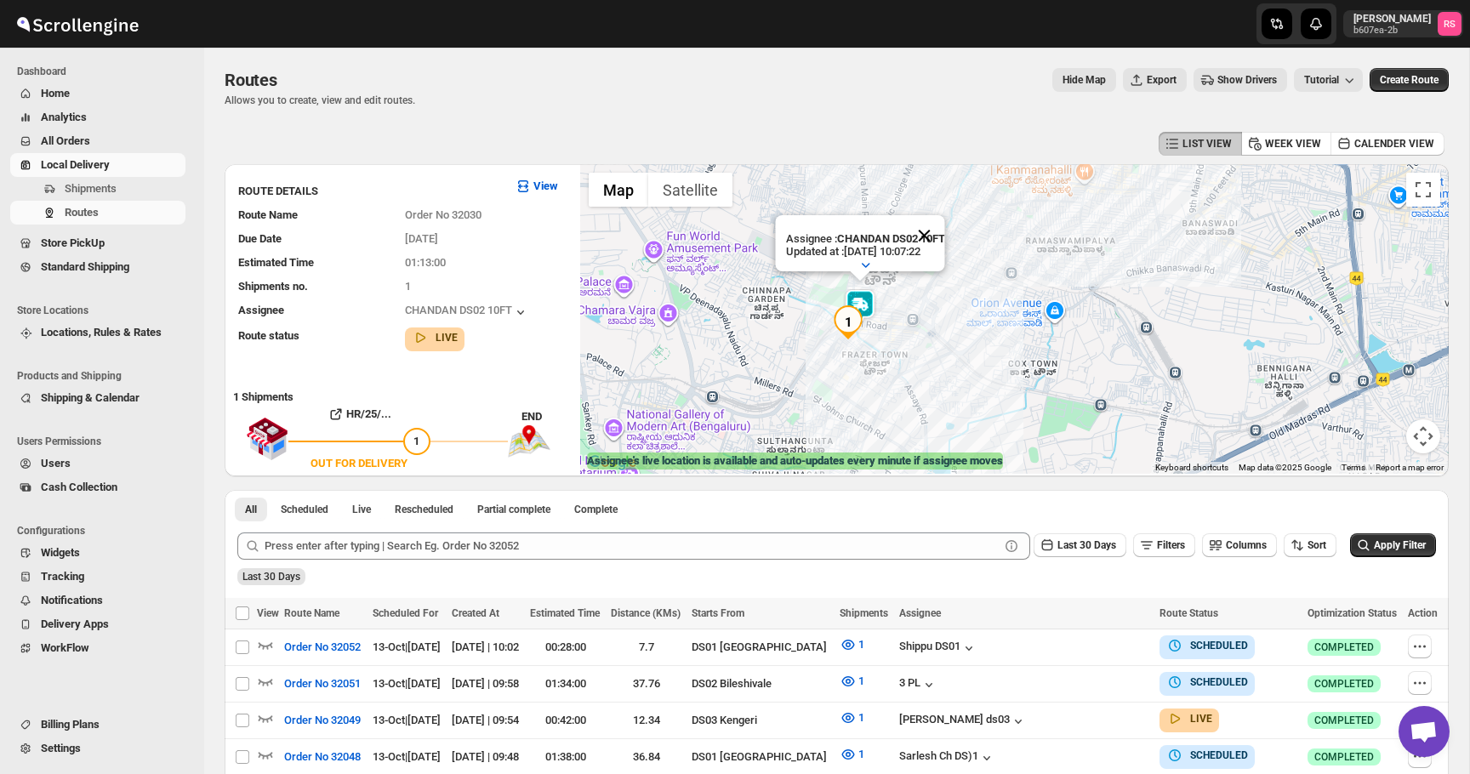
click at [929, 226] on button "Close" at bounding box center [923, 235] width 41 height 41
click at [859, 294] on img at bounding box center [860, 306] width 34 height 34
click at [859, 295] on img at bounding box center [860, 306] width 34 height 34
click at [938, 226] on button "Close" at bounding box center [923, 235] width 41 height 41
